Goal: Information Seeking & Learning: Learn about a topic

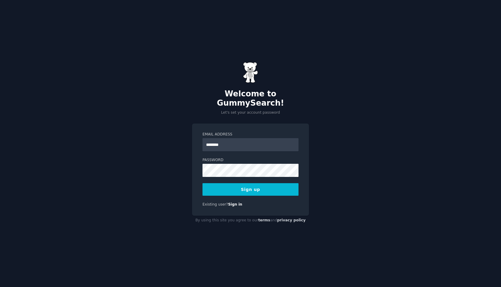
type input "**********"
click at [255, 187] on button "Sign up" at bounding box center [250, 189] width 96 height 13
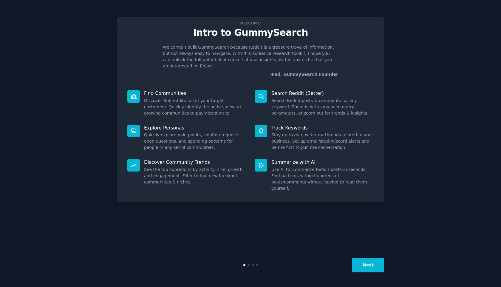
click at [354, 258] on button "Next" at bounding box center [368, 265] width 32 height 15
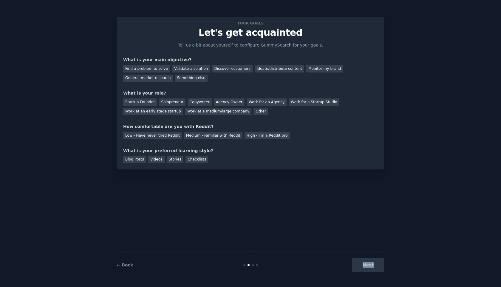
click at [354, 258] on div "Next" at bounding box center [339, 265] width 89 height 15
click at [172, 69] on div "Validate a solution" at bounding box center [191, 68] width 38 height 7
click at [165, 100] on div "Solopreneur" at bounding box center [172, 101] width 26 height 7
click at [166, 137] on div "Low - Have never tried Reddit" at bounding box center [152, 135] width 58 height 7
click at [132, 159] on div "Blog Posts" at bounding box center [134, 159] width 23 height 7
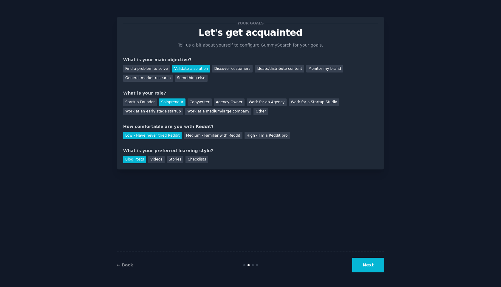
click at [380, 266] on button "Next" at bounding box center [368, 265] width 32 height 15
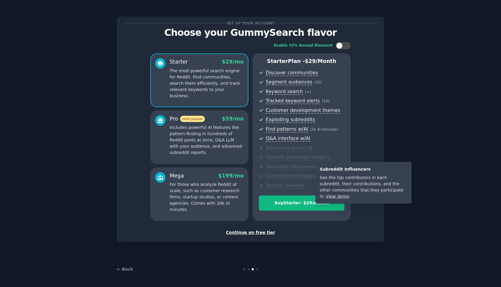
click at [313, 173] on div "Subreddit Influencers See the top contributors in each subreddit, their contrib…" at bounding box center [361, 183] width 100 height 42
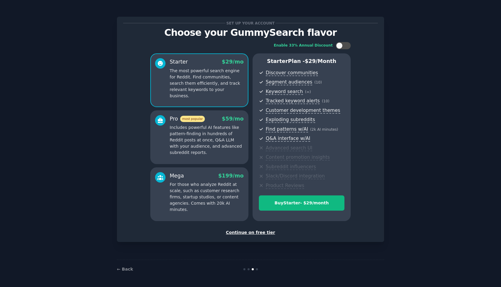
click at [262, 233] on div "Continue on free tier" at bounding box center [250, 232] width 255 height 6
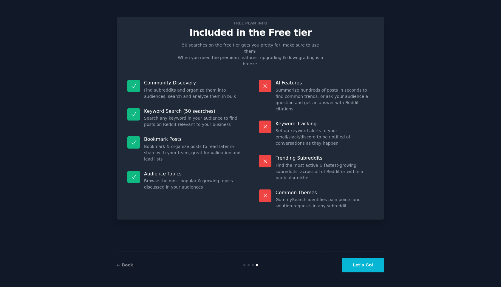
click at [372, 267] on button "Let's Go!" at bounding box center [363, 265] width 42 height 15
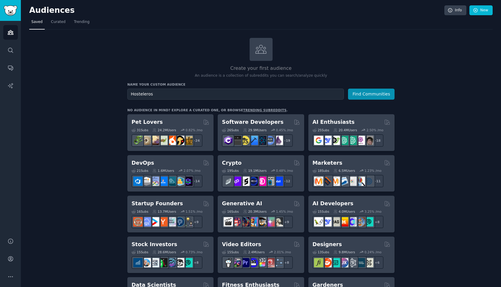
click at [348, 89] on button "Find Communities" at bounding box center [371, 94] width 47 height 11
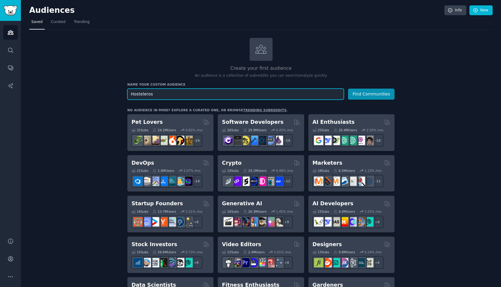
click at [267, 93] on input "Hosteleros" at bounding box center [235, 94] width 216 height 11
type input "restaurant owners"
click at [348, 89] on button "Find Communities" at bounding box center [371, 94] width 47 height 11
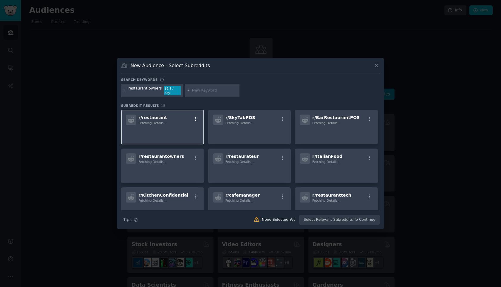
click at [198, 118] on button "button" at bounding box center [195, 118] width 7 height 5
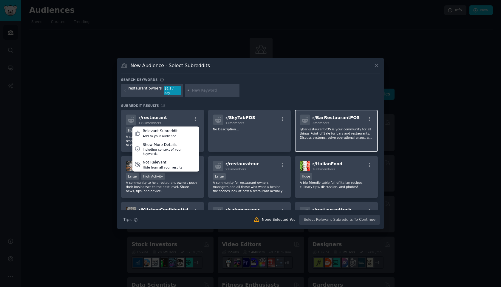
click at [331, 139] on div "r/ BarRestaurantPOS 3 members r/BarRestaurantPOS is your community for all thin…" at bounding box center [336, 131] width 83 height 42
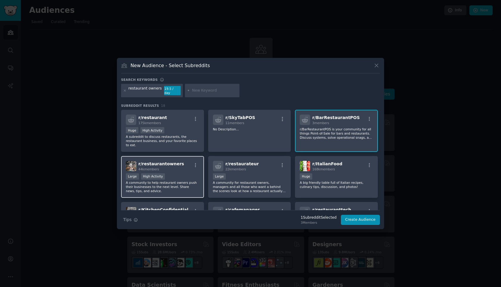
click at [185, 166] on div "r/ restaurantowners 44k members" at bounding box center [162, 166] width 73 height 10
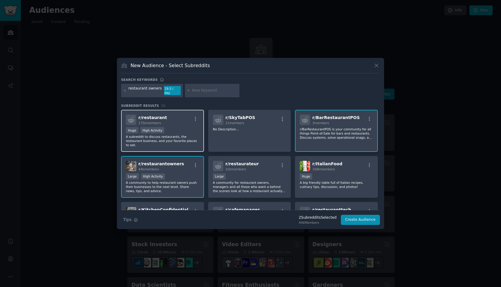
click at [179, 134] on p "A subreddit to discuss restaurants, the restaurant business, and your favorite …" at bounding box center [162, 140] width 73 height 13
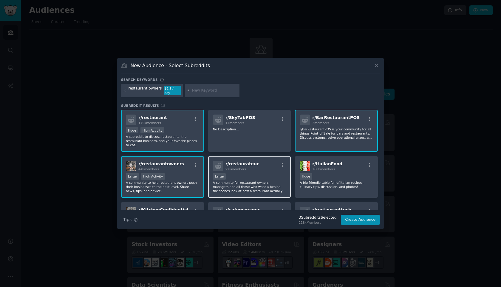
scroll to position [55, 0]
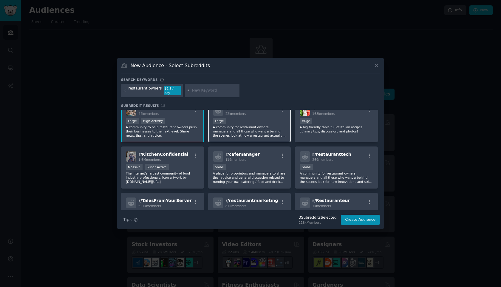
click at [241, 134] on p "A community for restaurant owners, managers and all those who want a behind the…" at bounding box center [249, 131] width 73 height 13
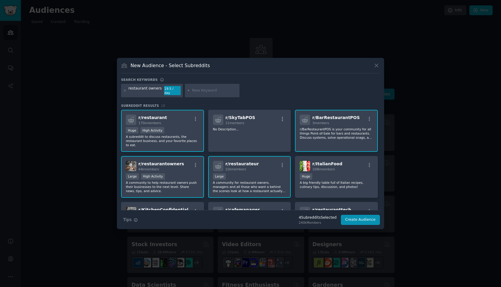
click at [326, 129] on p "r/BarRestaurantPOS is your community for all things Point-of-Sale for bars and …" at bounding box center [336, 133] width 73 height 13
click at [204, 90] on input "text" at bounding box center [214, 90] width 45 height 5
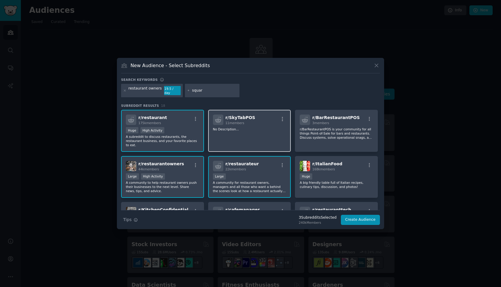
type input "square"
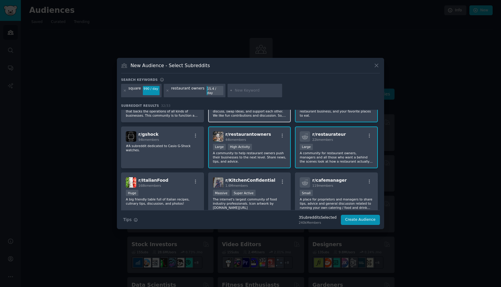
scroll to position [180, 0]
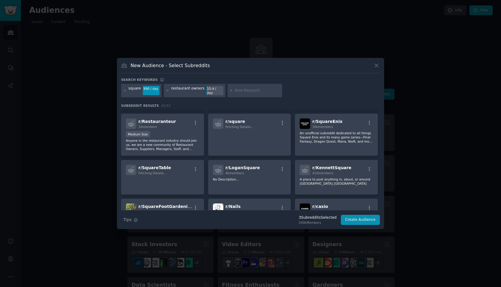
click at [239, 89] on input "text" at bounding box center [257, 90] width 45 height 5
type input "/smallbusiness"
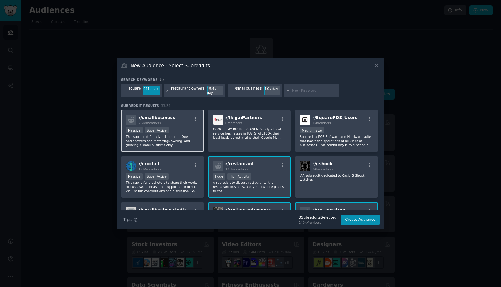
click at [177, 121] on div "r/ smallbusiness 2.2M members" at bounding box center [162, 119] width 73 height 10
click at [230, 90] on icon at bounding box center [231, 90] width 3 height 3
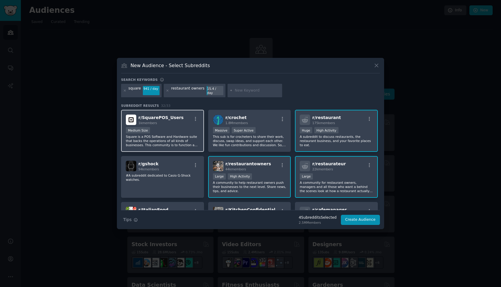
click at [172, 121] on div "1k members" at bounding box center [160, 123] width 45 height 4
click at [125, 91] on icon at bounding box center [124, 90] width 3 height 3
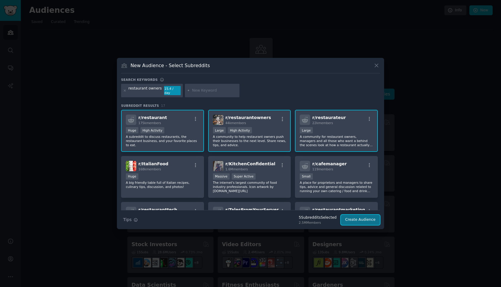
click at [361, 220] on button "Create Audience" at bounding box center [360, 220] width 39 height 10
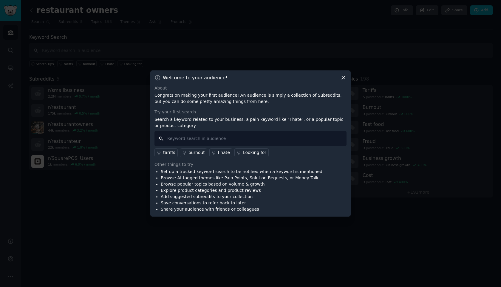
click at [213, 139] on input "text" at bounding box center [250, 138] width 192 height 15
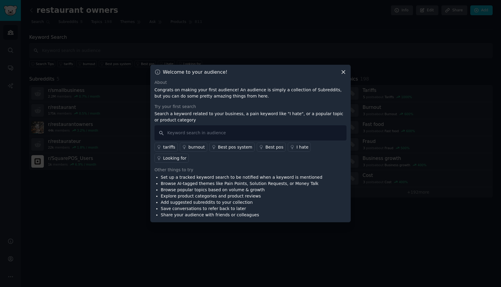
click at [296, 150] on div "I hate" at bounding box center [302, 147] width 12 height 6
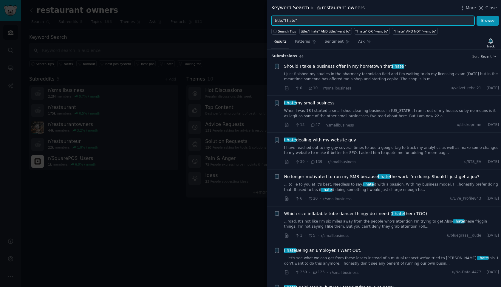
click at [291, 18] on input "title:"I hate"" at bounding box center [372, 21] width 203 height 10
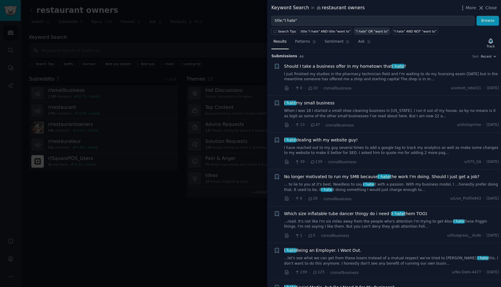
click at [375, 32] on div ""I hate" OR "want to"" at bounding box center [371, 31] width 33 height 4
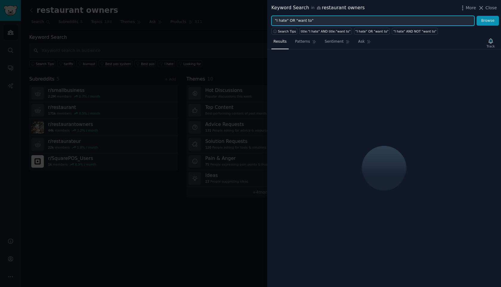
click at [332, 19] on input ""I hate" OR "want to"" at bounding box center [372, 21] width 203 height 10
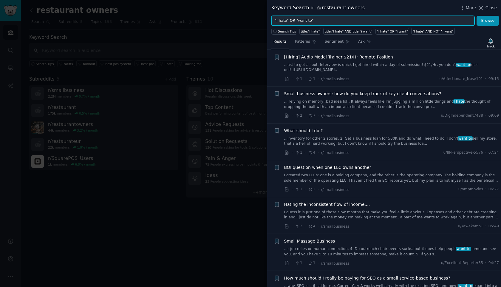
scroll to position [81, 0]
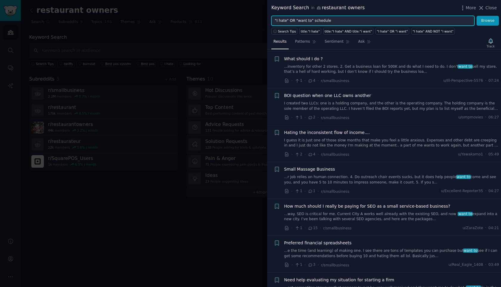
click at [476, 16] on button "Browse" at bounding box center [487, 21] width 22 height 10
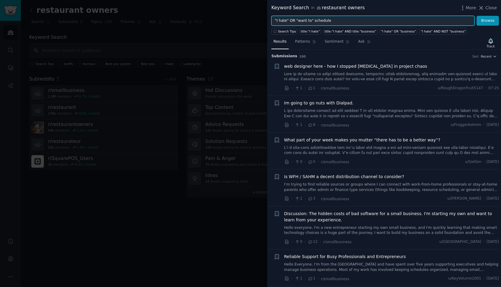
click at [312, 22] on input ""I hate" OR "want to" schedule" at bounding box center [372, 21] width 203 height 10
click at [476, 16] on button "Browse" at bounding box center [487, 21] width 22 height 10
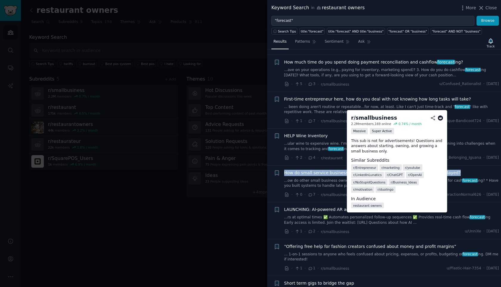
scroll to position [161, 0]
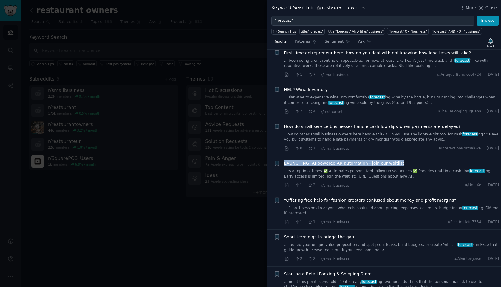
click at [315, 160] on span "LAUNCHING: AI-powered AR automation - join our waitlist" at bounding box center [344, 163] width 120 height 6
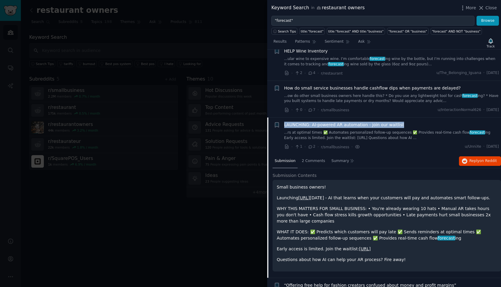
scroll to position [178, 0]
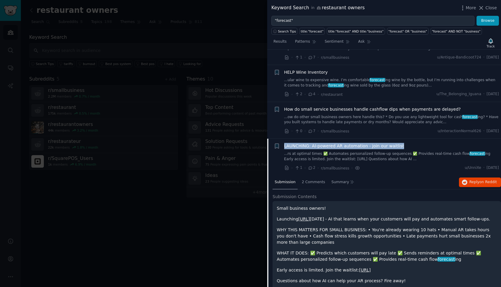
click at [422, 118] on link "...ow do other small business owners here handle this? * Do you use any lightwe…" at bounding box center [391, 119] width 215 height 10
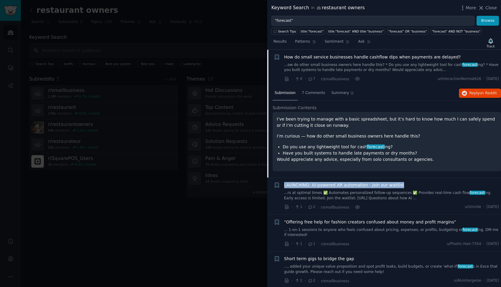
scroll to position [149, 0]
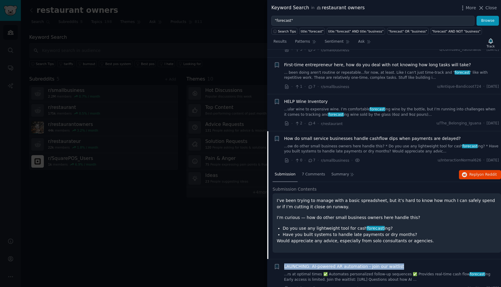
click at [401, 113] on link "...ular wine to expensive wine. I’m comfortable forecast ing wine by the bottle…" at bounding box center [391, 112] width 215 height 10
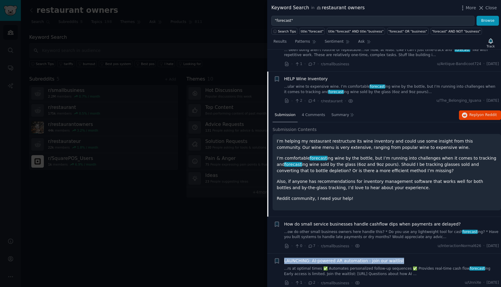
scroll to position [117, 0]
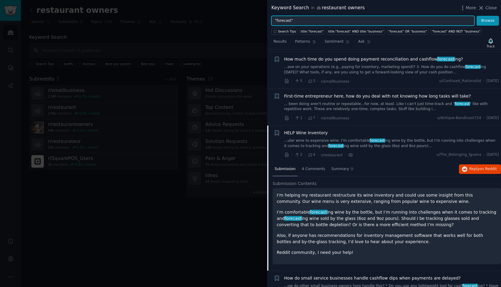
click at [288, 25] on input ""forecast"" at bounding box center [372, 21] width 203 height 10
click at [287, 23] on input ""forecast"" at bounding box center [372, 21] width 203 height 10
click at [476, 16] on button "Browse" at bounding box center [487, 21] width 22 height 10
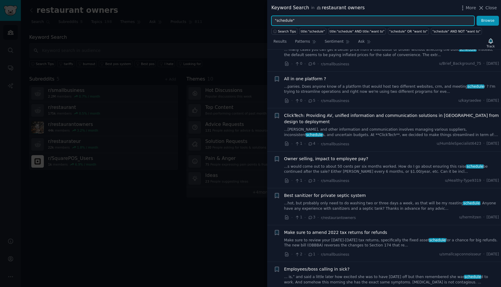
scroll to position [546, 0]
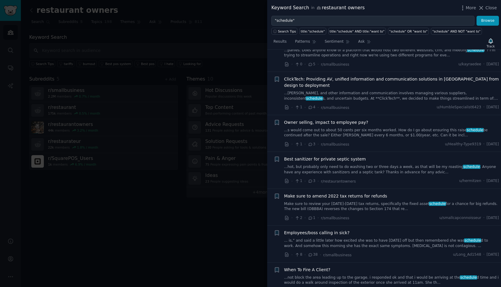
click at [364, 35] on div "Results Patterns Sentiment Ask Track Submission s 71 Sort Recent + web designer…" at bounding box center [384, 161] width 234 height 252
click at [364, 41] on link "Ask" at bounding box center [364, 43] width 17 height 12
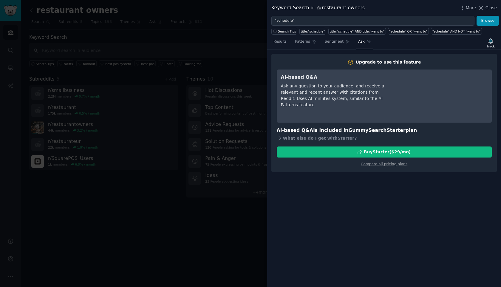
click at [336, 103] on div "Ask any question to your audience, and receive a relevant and recent answer wit…" at bounding box center [335, 95] width 109 height 25
click at [397, 33] on link ""schedule" OR "want to"" at bounding box center [408, 31] width 41 height 7
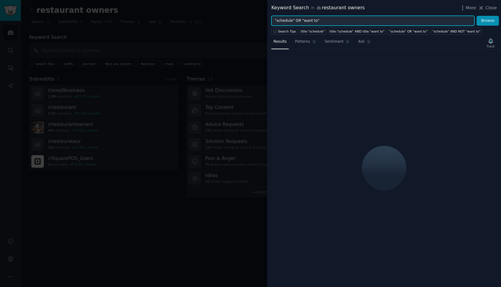
click at [333, 19] on input ""schedule" OR "want to"" at bounding box center [372, 21] width 203 height 10
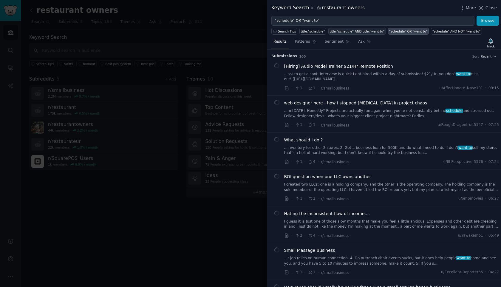
click at [349, 33] on div "title:"schedule" AND title:"want to"" at bounding box center [356, 31] width 55 height 4
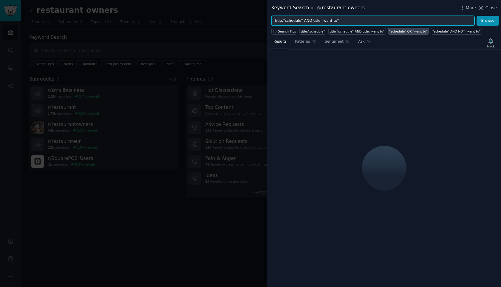
click at [337, 21] on input "title:"schedule" AND title:"want to"" at bounding box center [372, 21] width 203 height 10
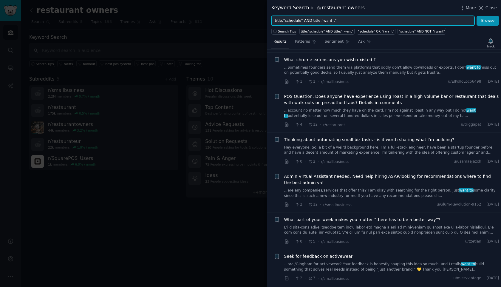
scroll to position [948, 0]
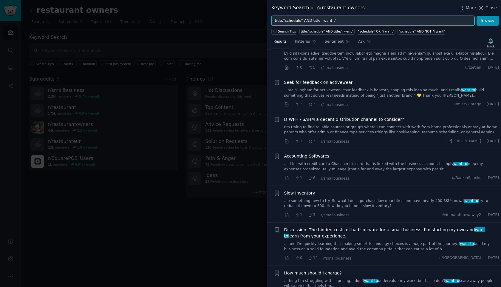
click at [279, 19] on input "title:"schedule" AND title:"want t"" at bounding box center [372, 21] width 203 height 10
type input ""stock""
click at [476, 16] on button "Browse" at bounding box center [487, 21] width 22 height 10
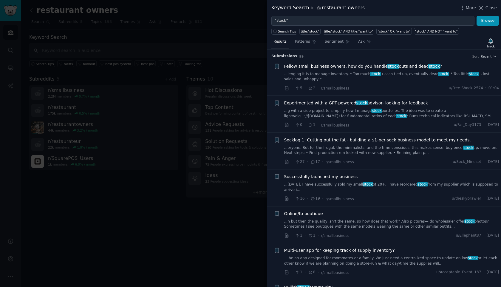
click at [177, 206] on div at bounding box center [250, 143] width 501 height 287
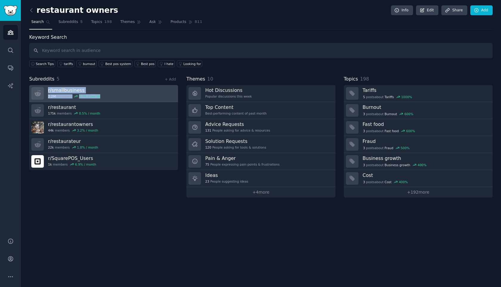
click at [120, 93] on link "r/ smallbusiness 2.2M members 0.7 % / month" at bounding box center [103, 93] width 149 height 17
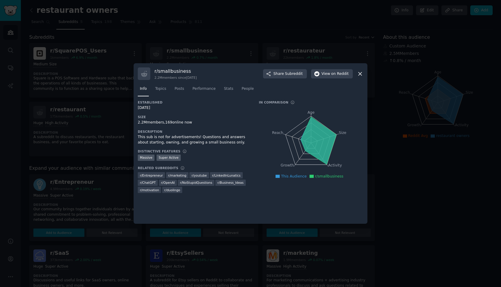
click at [362, 74] on icon at bounding box center [360, 74] width 6 height 6
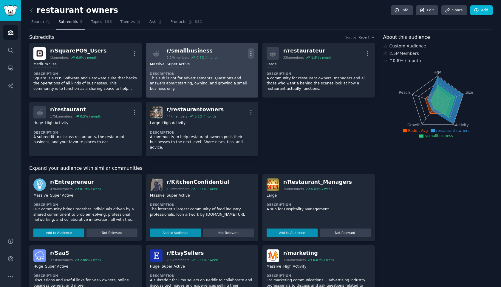
click at [248, 52] on icon "button" at bounding box center [251, 53] width 6 height 6
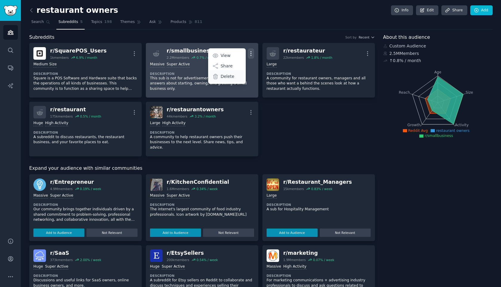
click at [231, 76] on p "Delete" at bounding box center [228, 76] width 14 height 6
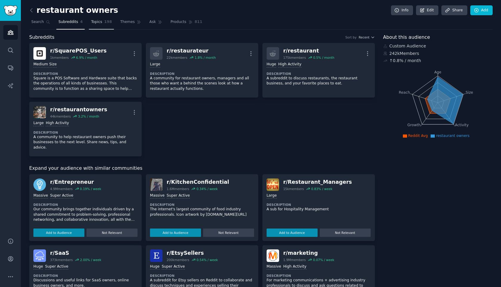
click at [99, 26] on link "Topics 198" at bounding box center [101, 23] width 25 height 12
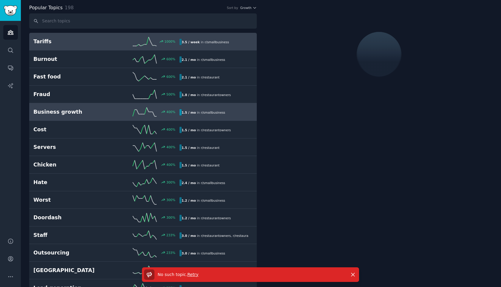
scroll to position [30, 0]
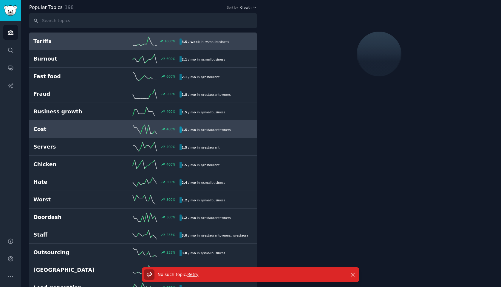
click at [79, 136] on link "Cost 400 % 1.5 / mo in r/ restaurantowners" at bounding box center [142, 129] width 227 height 18
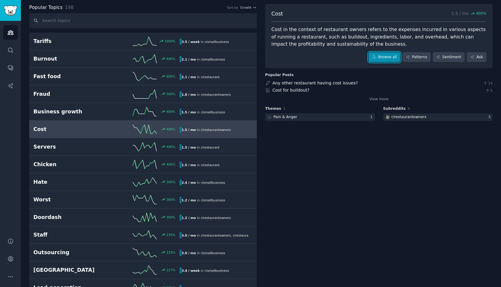
click at [388, 54] on link "Browse all" at bounding box center [385, 57] width 32 height 10
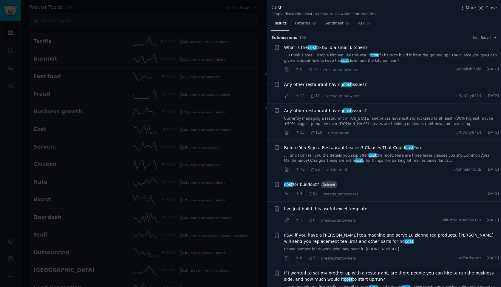
scroll to position [133, 0]
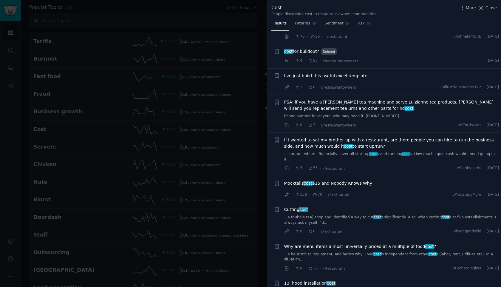
click at [206, 198] on div at bounding box center [250, 143] width 501 height 287
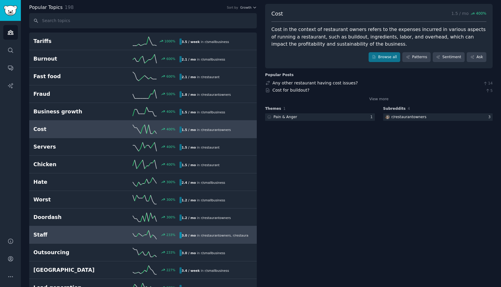
click at [47, 235] on h2 "Staff" at bounding box center [69, 234] width 73 height 7
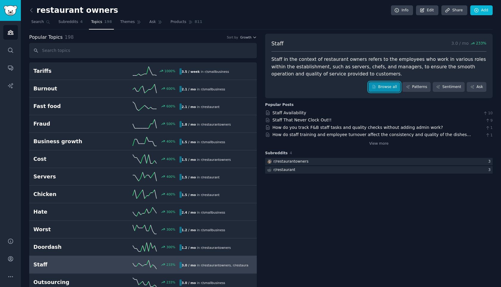
click at [391, 86] on link "Browse all" at bounding box center [385, 87] width 32 height 10
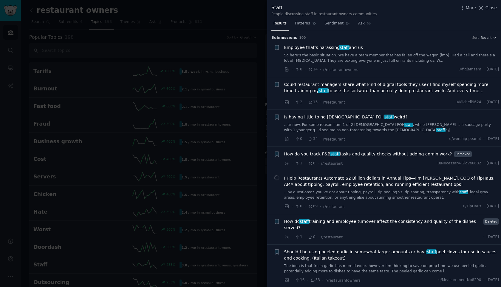
click at [372, 89] on span "Could restaurant managers share what kind of digital tools they use? I find mys…" at bounding box center [391, 87] width 215 height 13
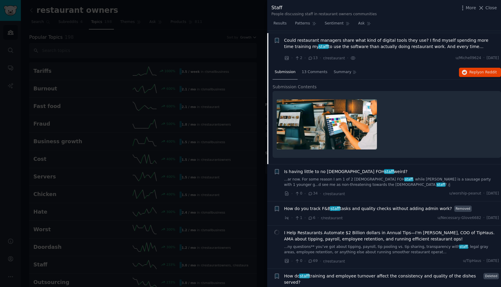
scroll to position [46, 0]
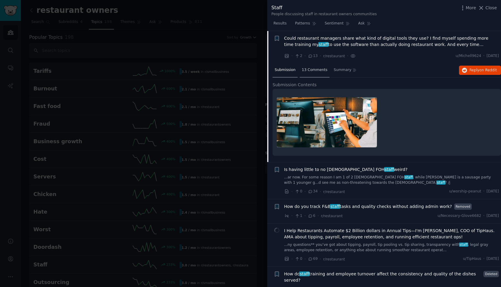
click at [302, 72] on span "13 Comments" at bounding box center [315, 69] width 26 height 5
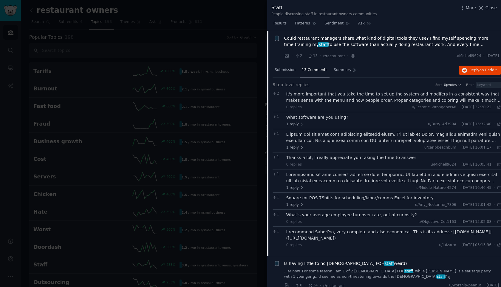
click at [326, 72] on div "13 Comments" at bounding box center [315, 70] width 30 height 14
click at [340, 72] on span "Summary" at bounding box center [343, 69] width 18 height 5
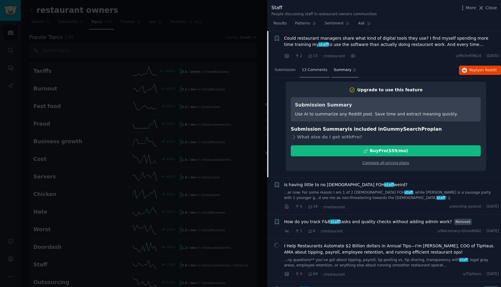
click at [315, 68] on span "13 Comments" at bounding box center [315, 69] width 26 height 5
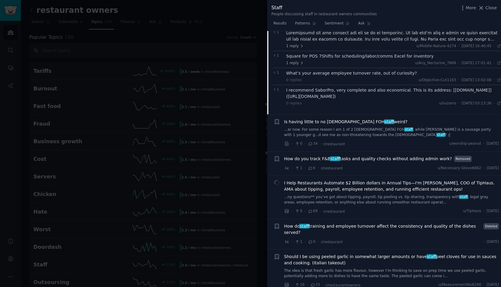
scroll to position [225, 0]
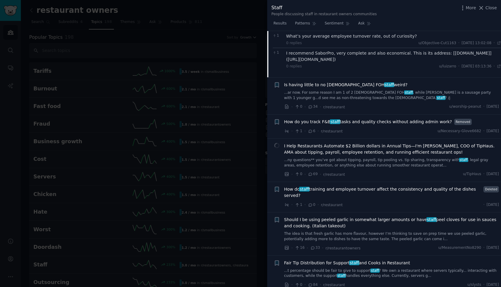
click at [372, 123] on span "How do you track F&B staff tasks and quality checks without adding admin work?" at bounding box center [368, 122] width 168 height 6
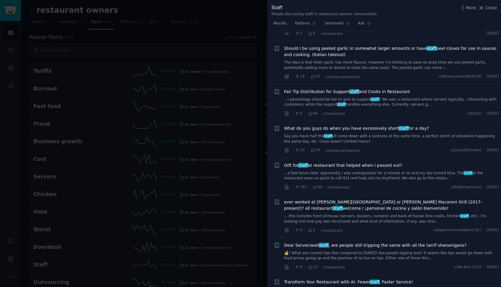
scroll to position [306, 0]
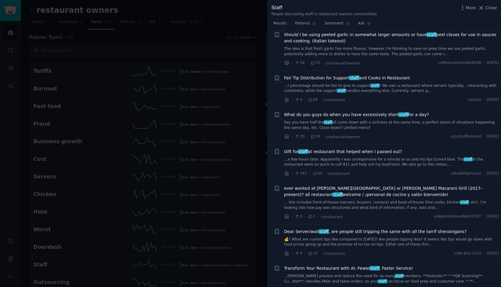
click at [354, 116] on span "What do you guys do when you have excessively short staff for a day?" at bounding box center [356, 115] width 145 height 6
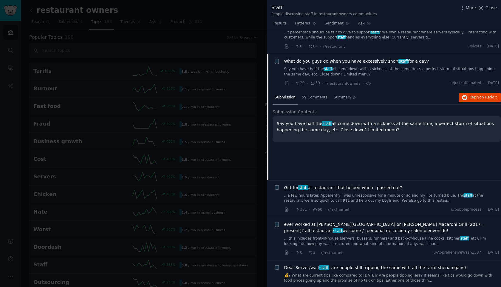
scroll to position [293, 0]
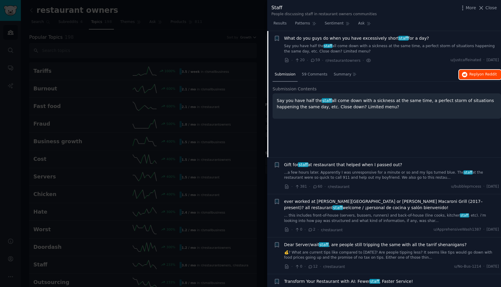
click at [467, 71] on button "Reply on Reddit" at bounding box center [480, 75] width 42 height 10
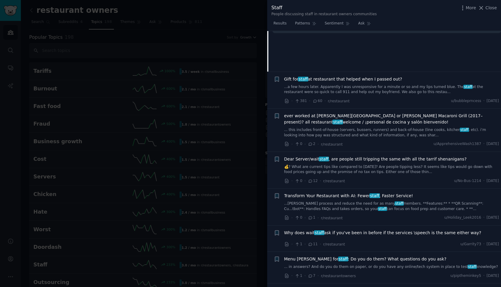
scroll to position [409, 0]
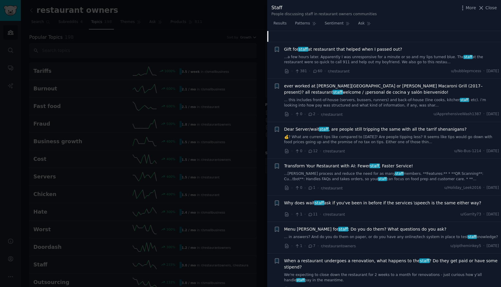
click at [360, 166] on span "Transform Your Restaurant with AI: Fewer staff , Faster Service!" at bounding box center [348, 166] width 129 height 6
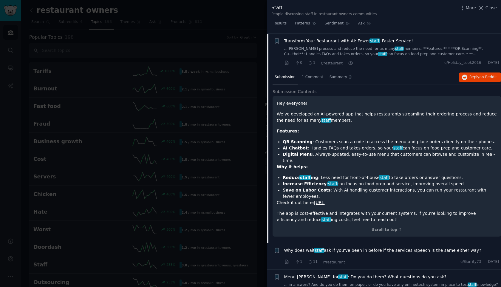
scroll to position [447, 0]
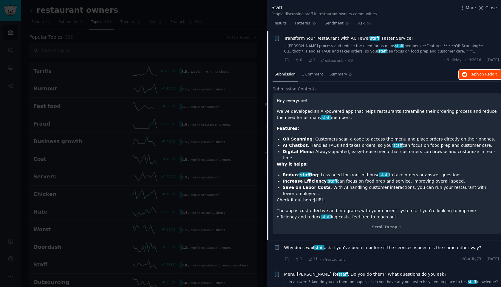
click at [474, 71] on button "Reply on Reddit" at bounding box center [480, 75] width 42 height 10
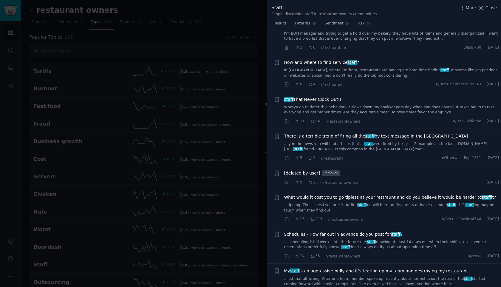
scroll to position [920, 0]
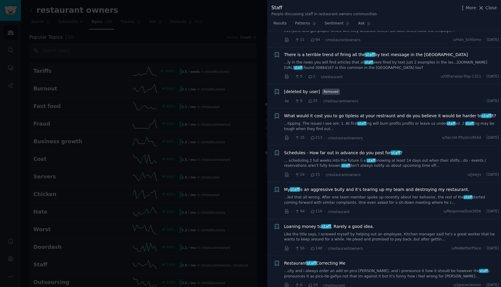
click at [358, 150] on span "Schedules - How far out in advance do you post for staff ?" at bounding box center [343, 153] width 118 height 6
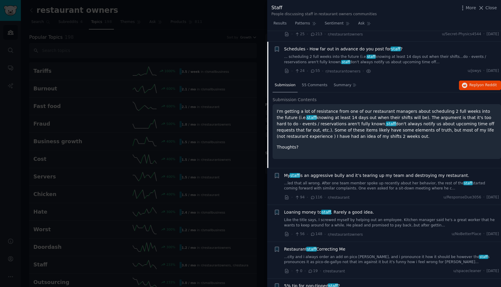
scroll to position [862, 0]
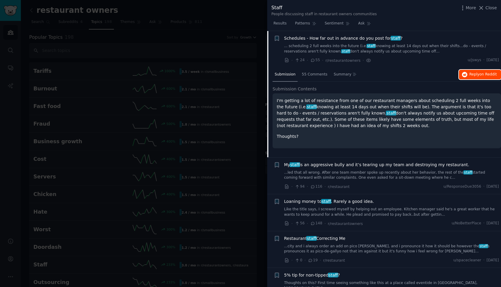
click at [469, 75] on span "Reply on Reddit" at bounding box center [482, 74] width 27 height 5
